Goal: Use online tool/utility: Utilize a website feature to perform a specific function

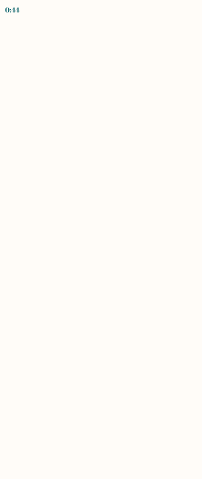
click at [82, 139] on body "0:44" at bounding box center [101, 239] width 202 height 479
click at [104, 147] on body "0:44" at bounding box center [101, 239] width 202 height 479
click at [102, 105] on body "0:44" at bounding box center [101, 239] width 202 height 479
click at [112, 98] on body "0:44" at bounding box center [101, 239] width 202 height 479
click at [144, 137] on body "0:43" at bounding box center [101, 239] width 202 height 479
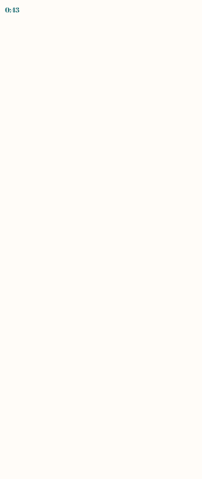
drag, startPoint x: 144, startPoint y: 168, endPoint x: 141, endPoint y: 209, distance: 40.5
click at [140, 206] on body "0:43" at bounding box center [101, 239] width 202 height 479
click at [142, 211] on body "0:43" at bounding box center [101, 239] width 202 height 479
click at [127, 232] on body "0:43" at bounding box center [101, 239] width 202 height 479
click at [123, 251] on body "0:43" at bounding box center [101, 239] width 202 height 479
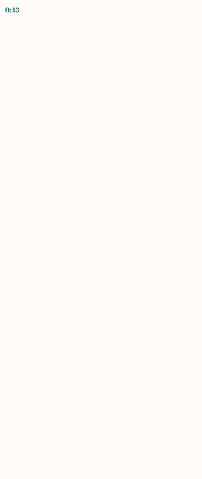
drag, startPoint x: 125, startPoint y: 267, endPoint x: 138, endPoint y: 327, distance: 61.2
click at [129, 310] on body "0:43" at bounding box center [101, 239] width 202 height 479
drag, startPoint x: 138, startPoint y: 327, endPoint x: 119, endPoint y: 329, distance: 19.1
click at [127, 329] on body "0:43" at bounding box center [101, 239] width 202 height 479
drag, startPoint x: 119, startPoint y: 329, endPoint x: 79, endPoint y: 294, distance: 54.0
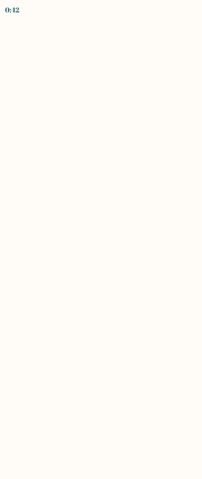
click at [109, 326] on body "0:42" at bounding box center [101, 239] width 202 height 479
click at [79, 297] on body "0:42" at bounding box center [101, 239] width 202 height 479
drag, startPoint x: 82, startPoint y: 290, endPoint x: 96, endPoint y: 282, distance: 16.5
click at [83, 289] on body "0:42" at bounding box center [101, 239] width 202 height 479
click at [105, 277] on body "0:42" at bounding box center [101, 239] width 202 height 479
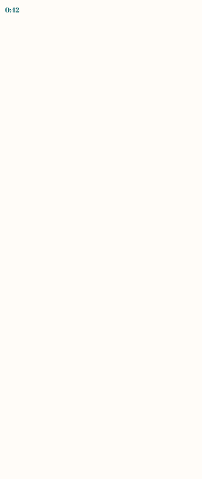
drag, startPoint x: 120, startPoint y: 266, endPoint x: 131, endPoint y: 260, distance: 12.9
click at [121, 264] on body "0:42" at bounding box center [101, 239] width 202 height 479
click at [131, 258] on body "0:42" at bounding box center [101, 239] width 202 height 479
